Goal: Transaction & Acquisition: Purchase product/service

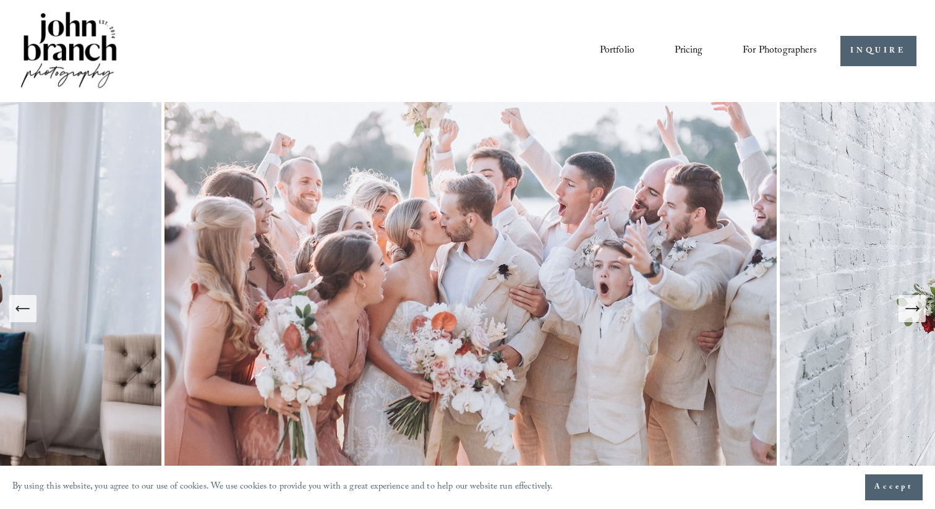
click at [0, 0] on span "Presets" at bounding box center [0, 0] width 0 height 0
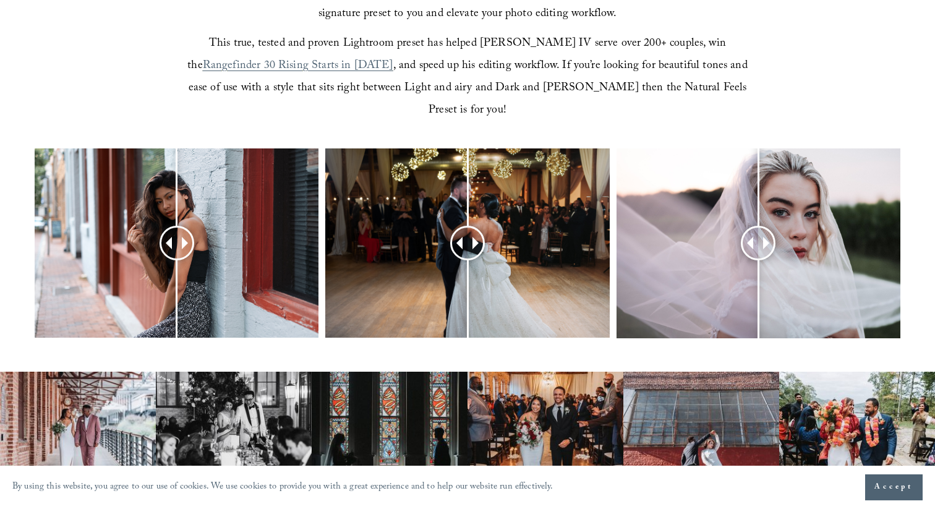
scroll to position [473, 0]
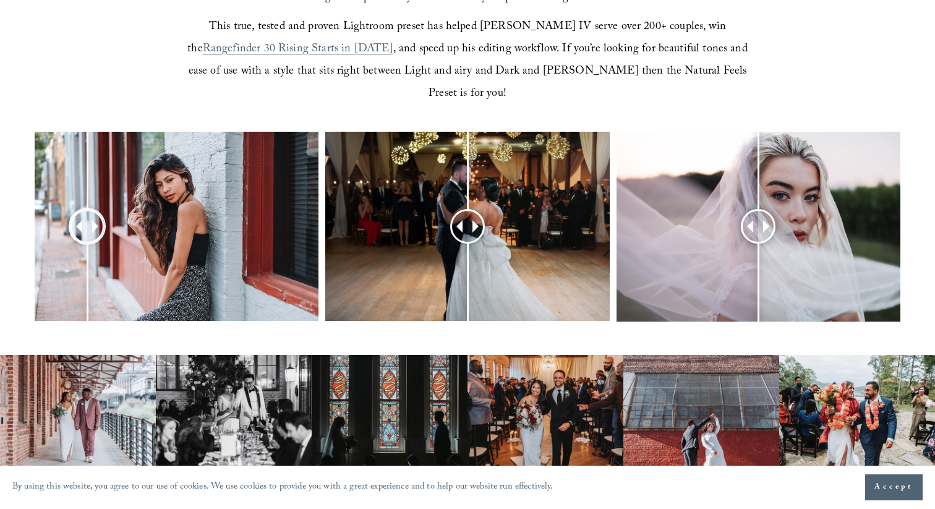
drag, startPoint x: 181, startPoint y: 199, endPoint x: 87, endPoint y: 216, distance: 95.0
click at [87, 216] on div at bounding box center [88, 227] width 32 height 32
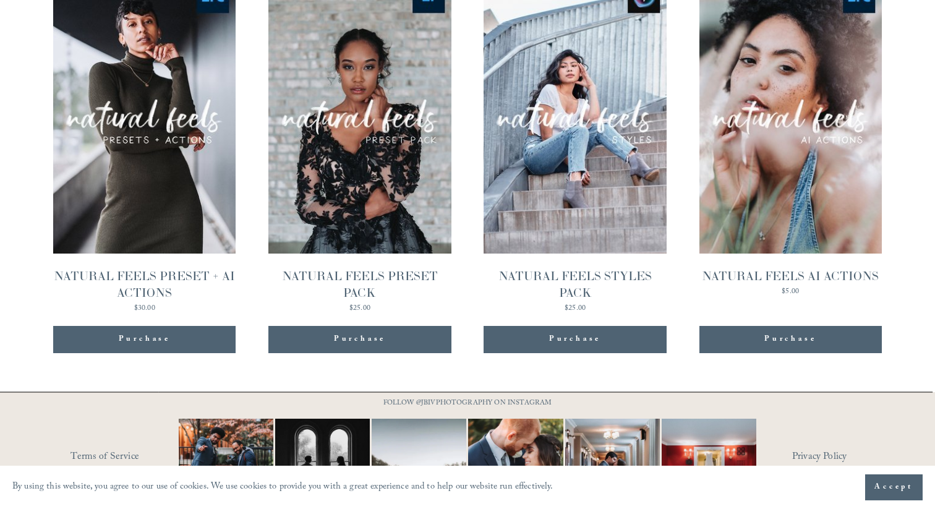
scroll to position [1335, 0]
